Goal: Find specific page/section: Find specific page/section

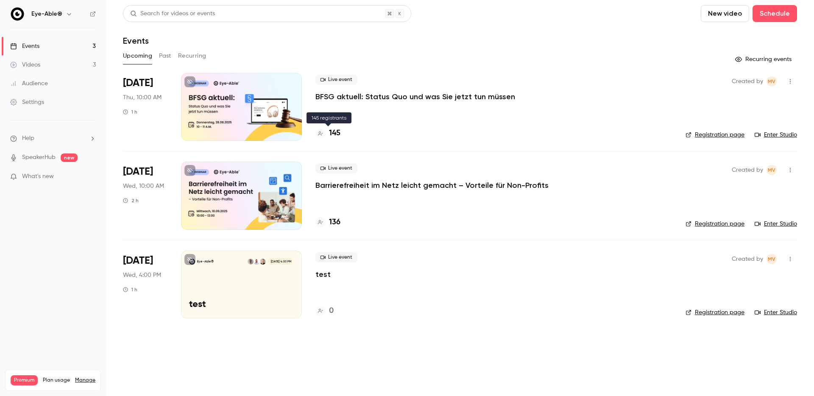
click at [339, 134] on h4 "145" at bounding box center [334, 133] width 11 height 11
